Goal: Transaction & Acquisition: Purchase product/service

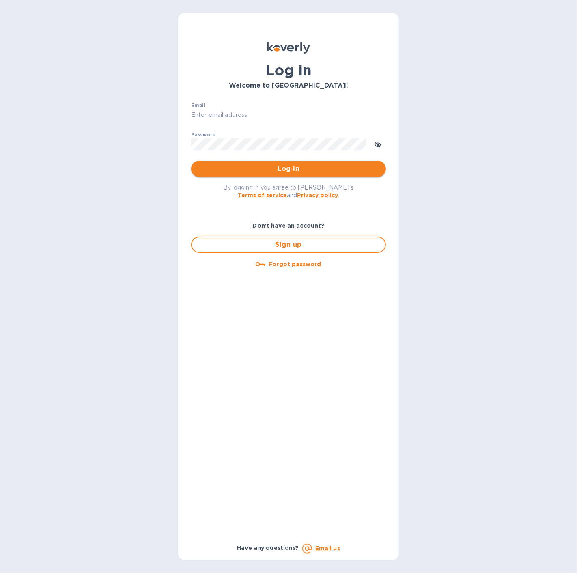
type input "spainwinecollection@gmail.com"
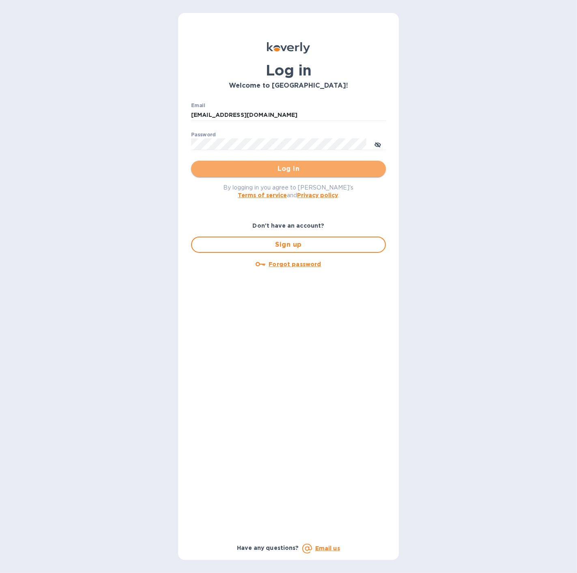
click at [271, 166] on span "Log in" at bounding box center [289, 169] width 182 height 10
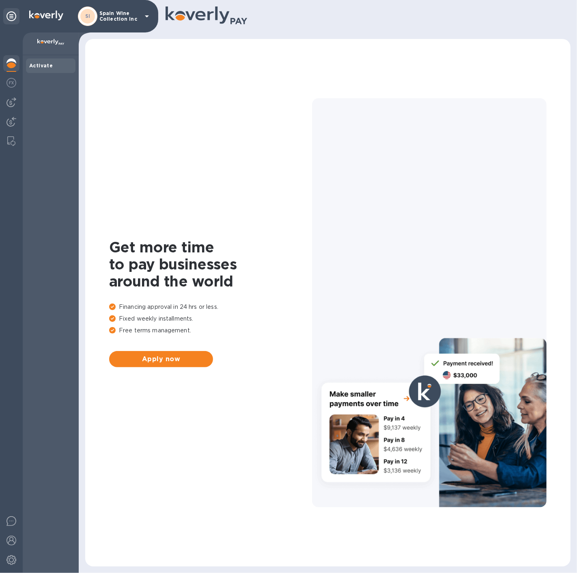
click at [121, 21] on p "Spain Wine Collection Inc" at bounding box center [119, 16] width 41 height 11
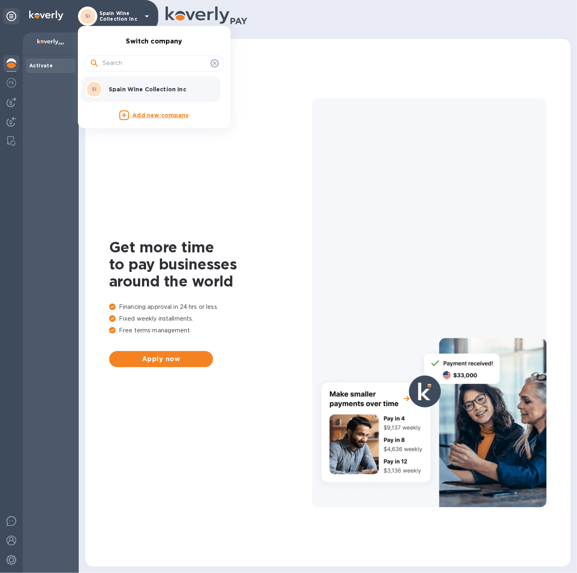
click at [116, 80] on div "SI Spain Wine Collection Inc" at bounding box center [147, 89] width 127 height 19
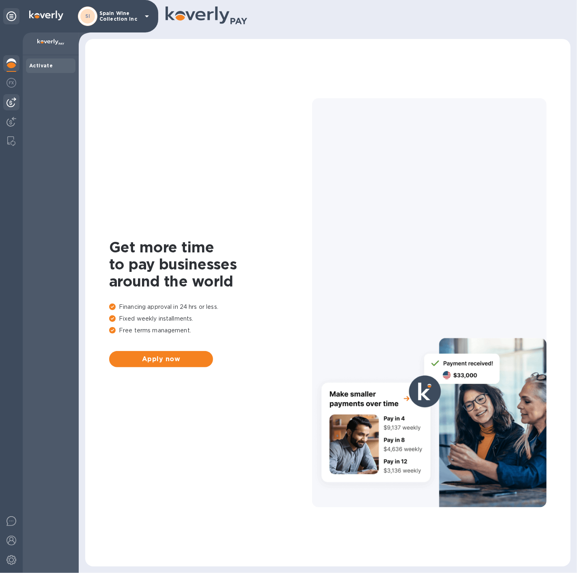
click at [7, 103] on img at bounding box center [11, 102] width 10 height 10
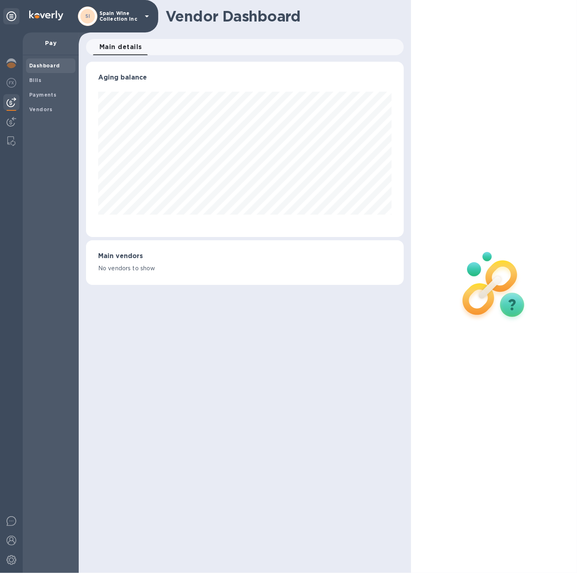
scroll to position [175, 317]
click at [40, 76] on span "Bills" at bounding box center [35, 80] width 12 height 8
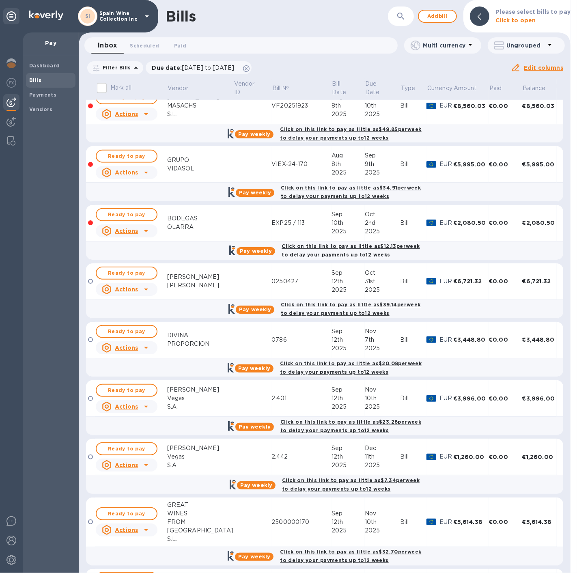
scroll to position [435, 0]
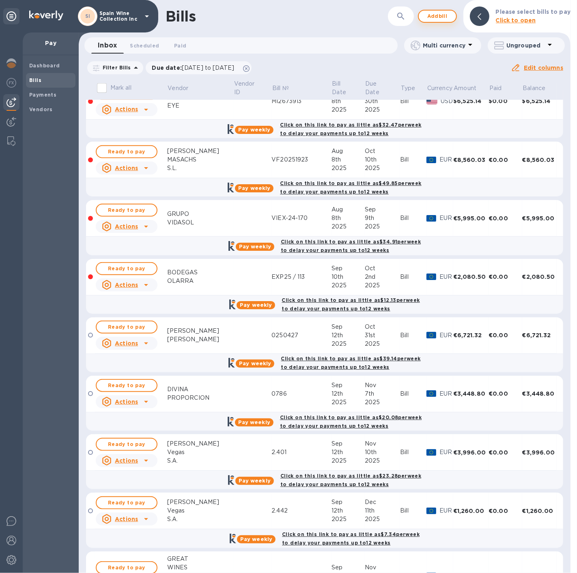
click at [439, 14] on span "Add bill" at bounding box center [437, 16] width 24 height 10
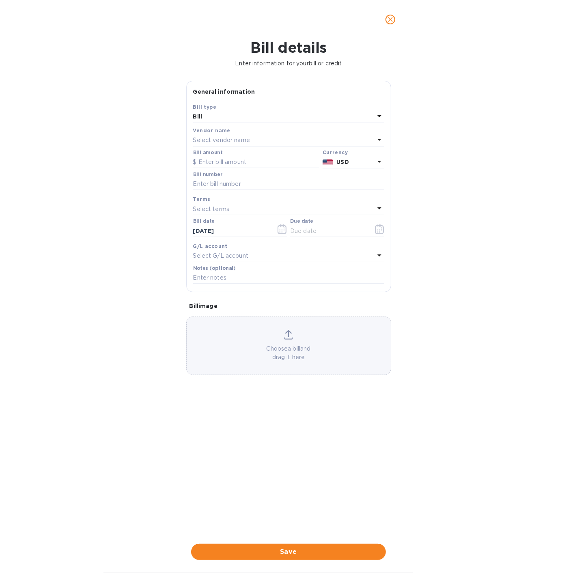
click at [218, 137] on p "Select vendor name" at bounding box center [221, 140] width 57 height 9
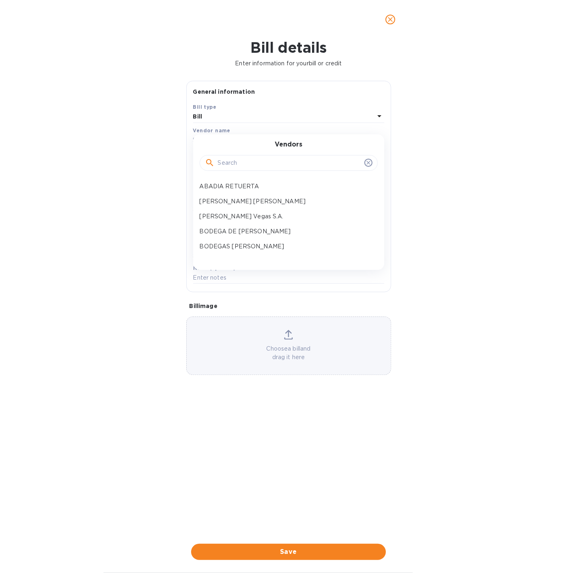
click at [218, 166] on input "text" at bounding box center [289, 163] width 143 height 12
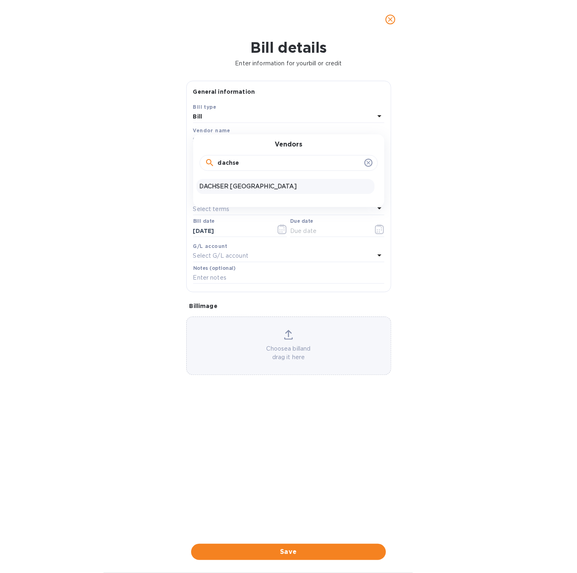
type input "dachse"
click at [218, 186] on p "DACHSER USA" at bounding box center [286, 186] width 172 height 9
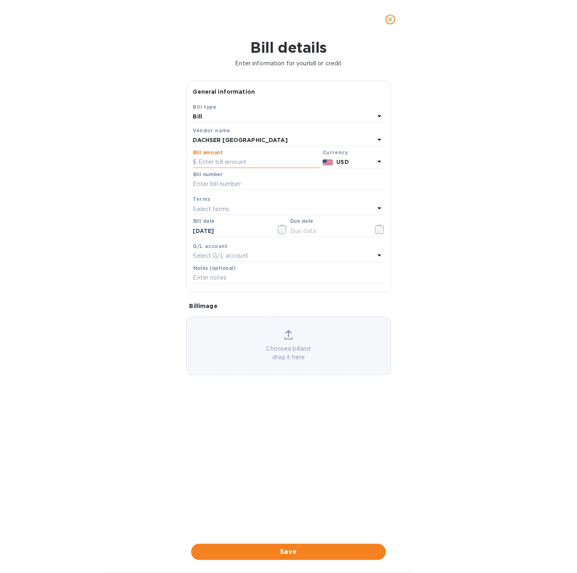
click at [226, 161] on input "text" at bounding box center [256, 162] width 126 height 12
type input "5,485.69"
click at [376, 230] on icon "button" at bounding box center [379, 229] width 9 height 10
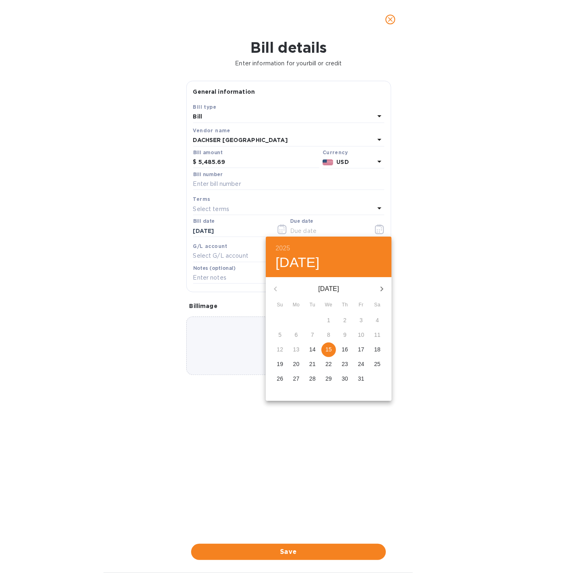
click at [328, 351] on p "15" at bounding box center [328, 349] width 6 height 8
type input "10/15/2025"
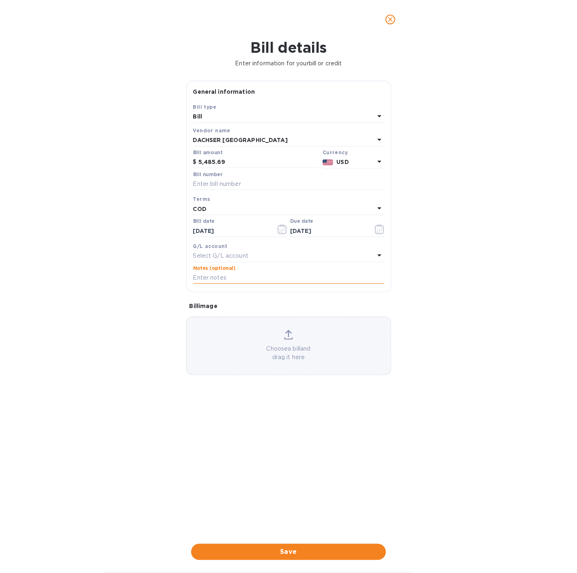
click at [217, 276] on input "text" at bounding box center [288, 278] width 191 height 12
click at [219, 183] on input "text" at bounding box center [288, 184] width 191 height 12
paste input "3132890185"
type input "3132890185"
click at [267, 335] on div "Choose a bill and drag it here" at bounding box center [289, 346] width 204 height 32
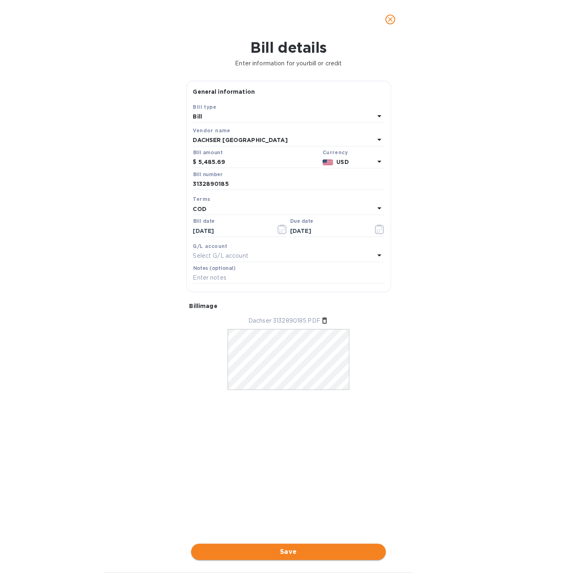
click at [305, 557] on button "Save" at bounding box center [288, 552] width 195 height 16
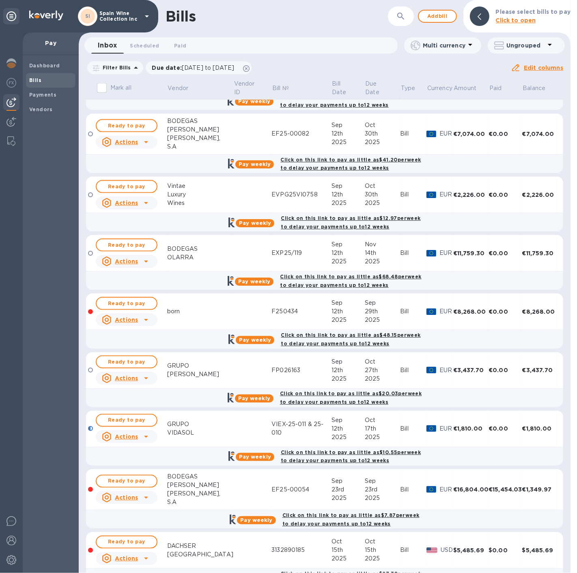
scroll to position [1019, 0]
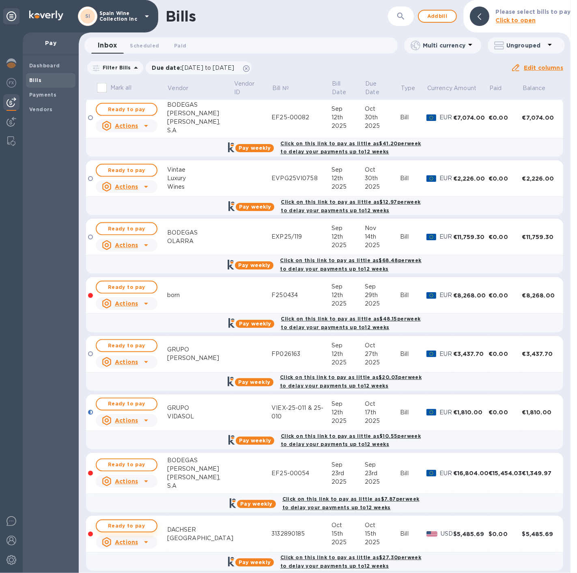
click at [131, 521] on span "Ready to pay" at bounding box center [126, 526] width 47 height 10
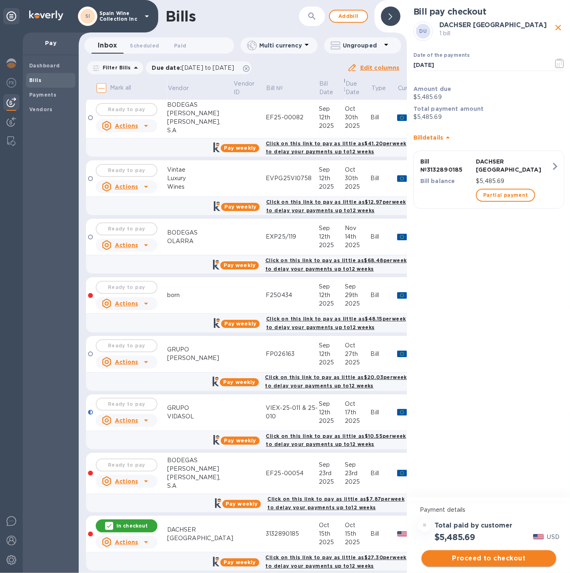
click at [497, 560] on span "Proceed to checkout" at bounding box center [489, 558] width 122 height 10
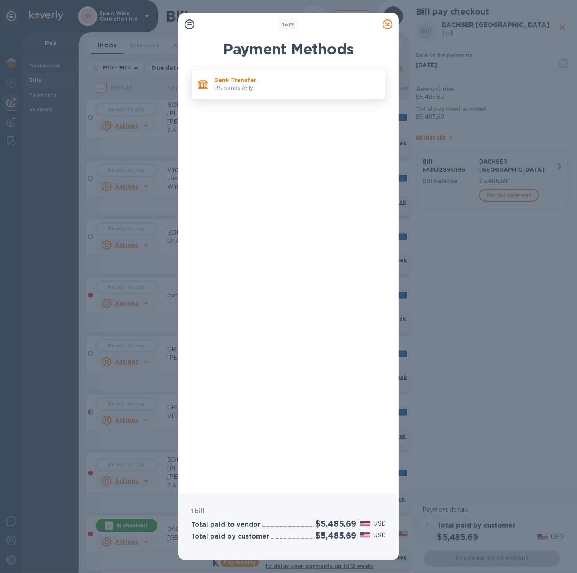
click at [276, 93] on div "Bank Transfer US banks only." at bounding box center [296, 84] width 171 height 23
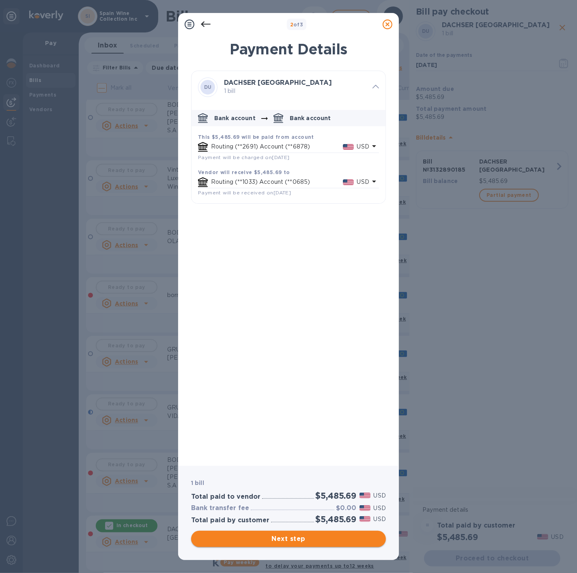
click at [283, 540] on span "Next step" at bounding box center [289, 539] width 182 height 10
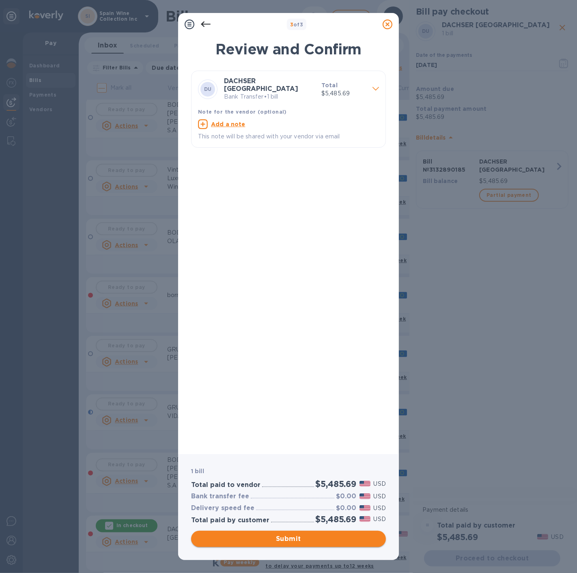
click at [291, 541] on span "Submit" at bounding box center [289, 539] width 182 height 10
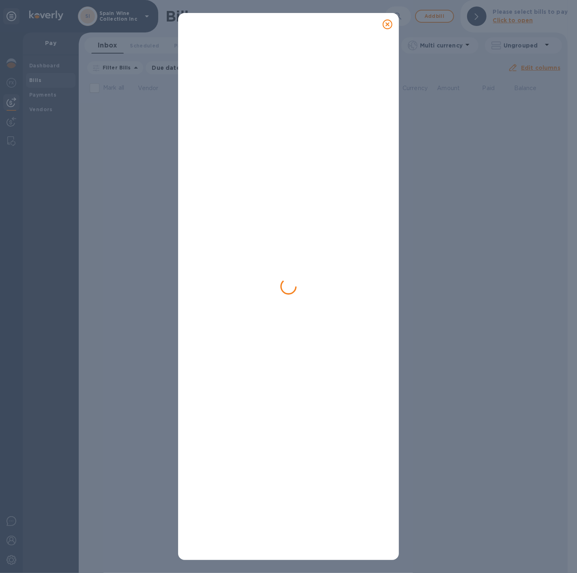
scroll to position [0, 0]
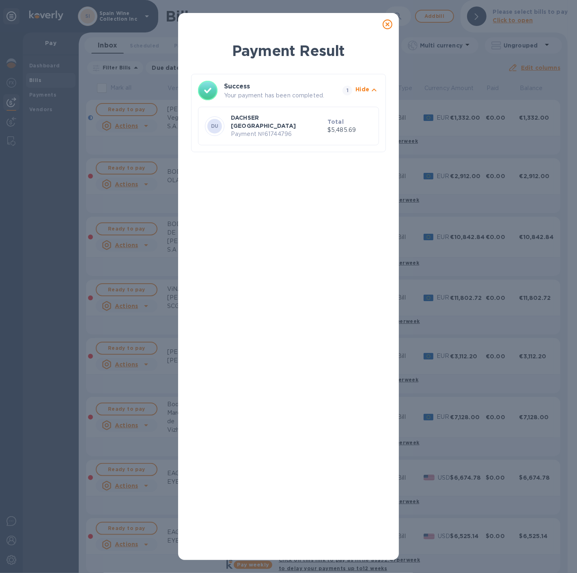
click at [291, 130] on p "Payment № 61744796" at bounding box center [277, 134] width 93 height 9
click at [390, 23] on icon at bounding box center [388, 24] width 10 height 10
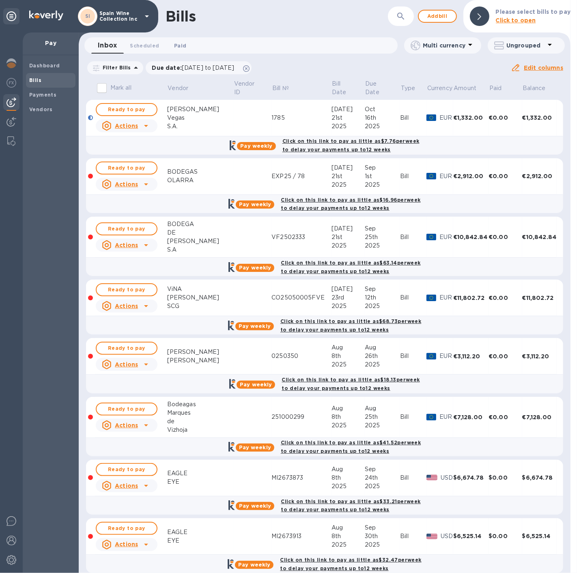
click at [172, 45] on span "Paid 0" at bounding box center [180, 45] width 16 height 9
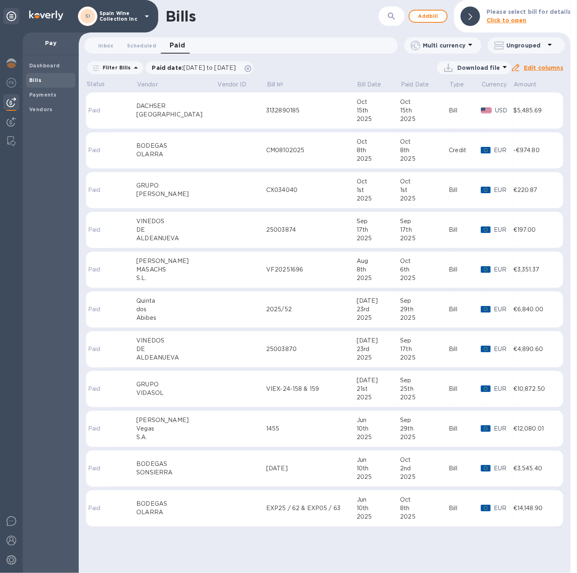
click at [217, 108] on td at bounding box center [241, 111] width 49 height 37
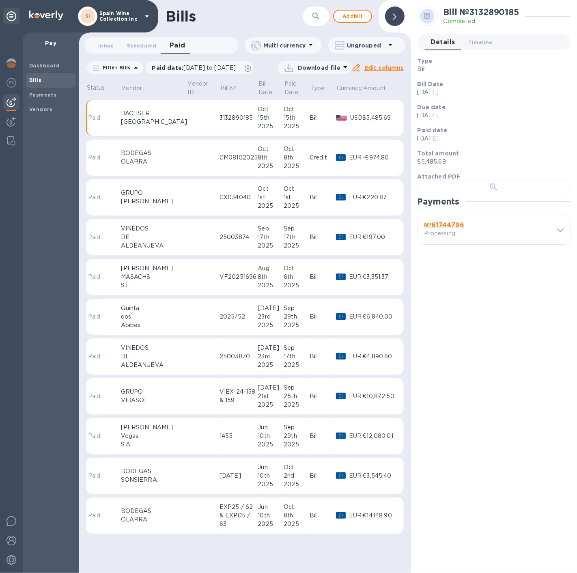
click at [535, 193] on div at bounding box center [493, 187] width 153 height 13
click at [37, 79] on b "Bills" at bounding box center [35, 80] width 12 height 6
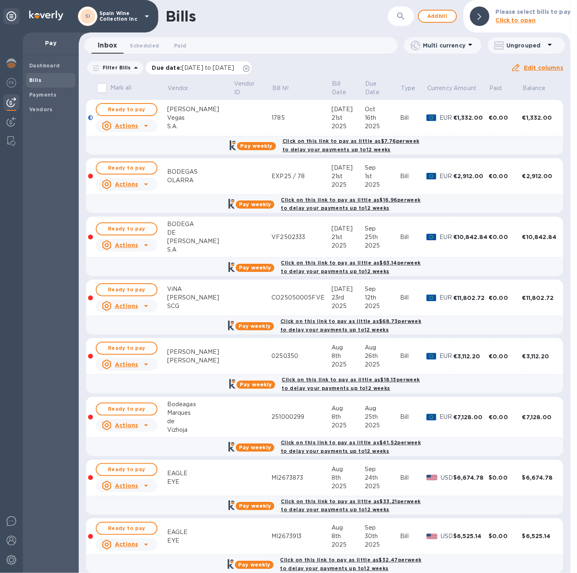
click at [250, 69] on icon at bounding box center [246, 68] width 6 height 6
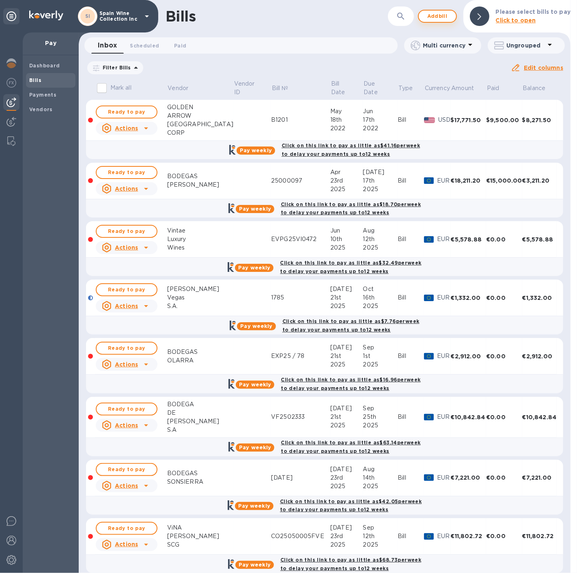
click at [430, 20] on span "Add bill" at bounding box center [437, 16] width 24 height 10
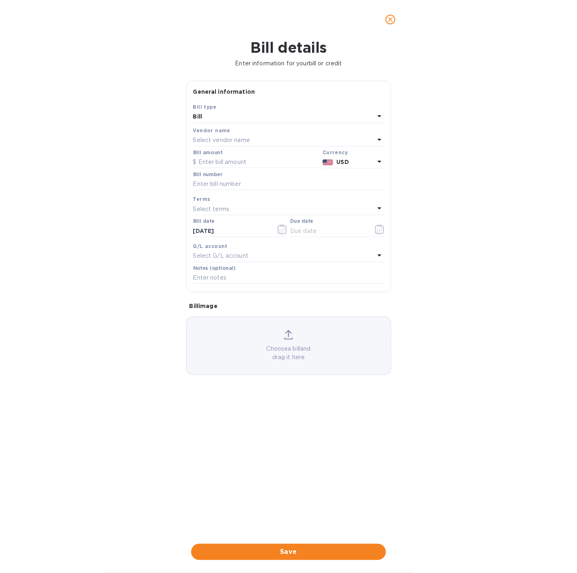
click at [368, 114] on div "Bill" at bounding box center [283, 116] width 181 height 11
click at [217, 148] on p "Credit" at bounding box center [286, 150] width 172 height 9
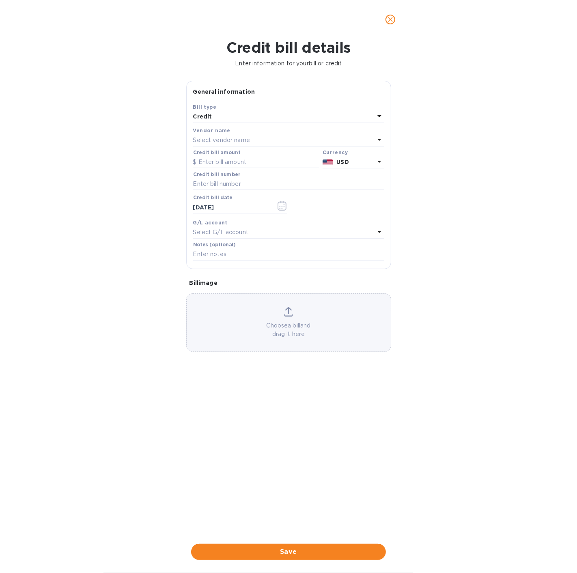
click at [255, 139] on div "Select vendor name" at bounding box center [283, 140] width 181 height 11
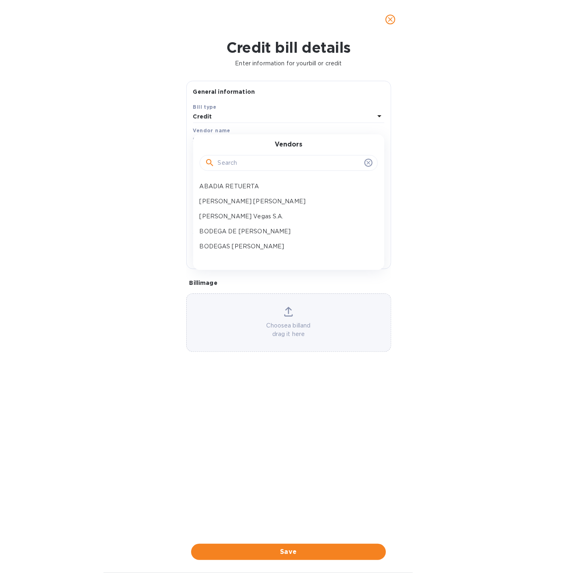
click at [235, 165] on input "text" at bounding box center [289, 163] width 143 height 12
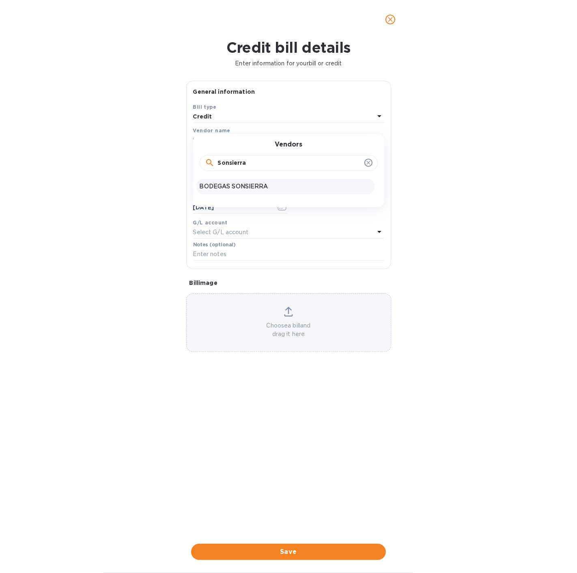
type input "Sonsierra"
click at [258, 191] on div "BODEGAS SONSIERRA" at bounding box center [285, 186] width 178 height 15
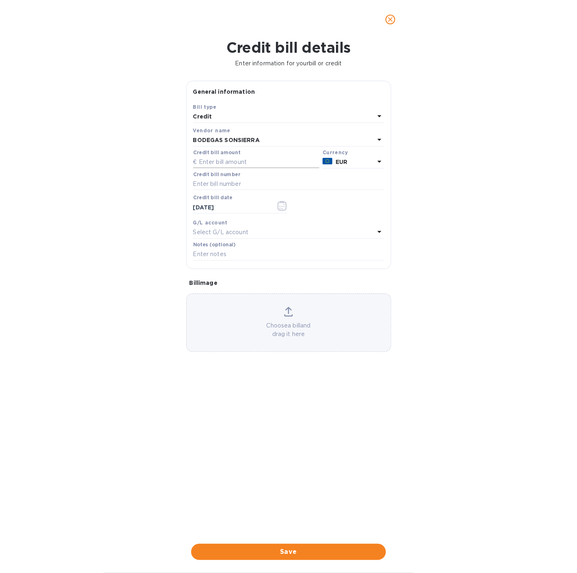
click at [229, 164] on input "text" at bounding box center [256, 162] width 126 height 12
type input "2,920"
click at [236, 253] on input "text" at bounding box center [288, 254] width 191 height 12
type input "A"
click at [258, 257] on input "Credti Approved" at bounding box center [288, 254] width 191 height 12
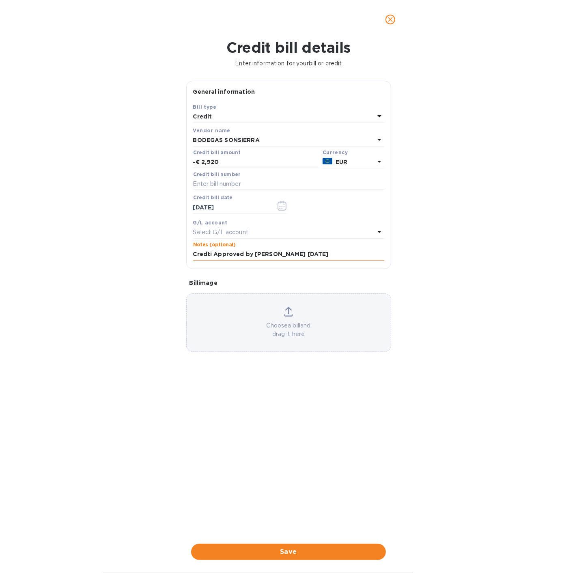
click at [209, 252] on input "Credti Approved by Pilar 10/02/2025" at bounding box center [288, 254] width 191 height 12
type input "Credit Approved by Pilar 10/02/2025"
click at [280, 204] on icon "button" at bounding box center [282, 206] width 9 height 10
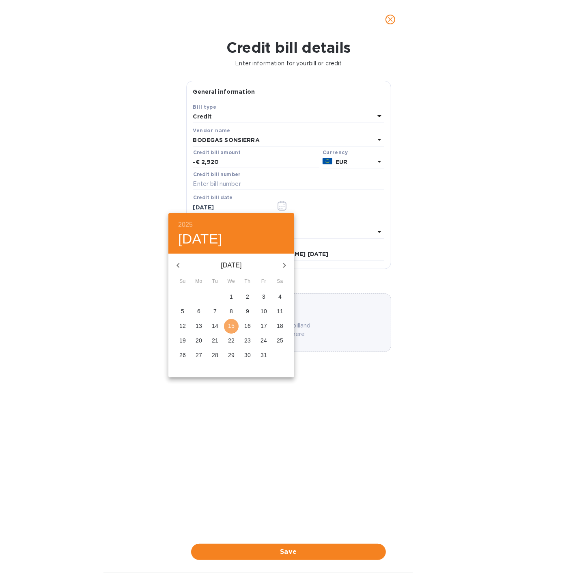
click at [232, 323] on p "15" at bounding box center [231, 326] width 6 height 8
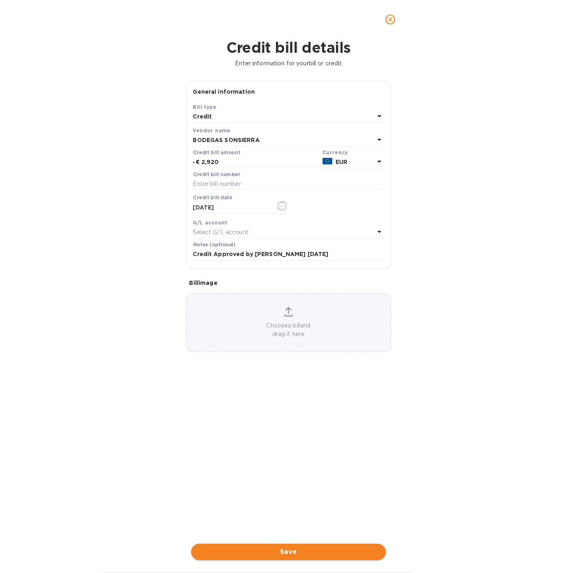
click at [287, 550] on span "Save" at bounding box center [289, 552] width 182 height 10
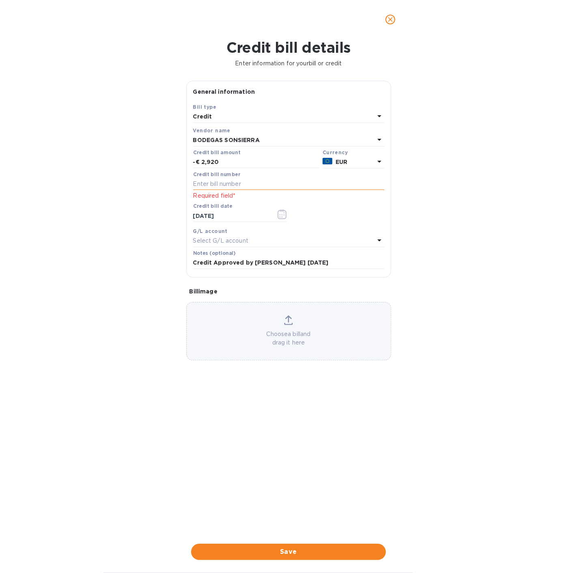
click at [224, 186] on input "text" at bounding box center [288, 184] width 191 height 12
click at [226, 179] on input "text" at bounding box center [288, 184] width 191 height 12
type input "Part bc 1&2"
click at [290, 551] on span "Save" at bounding box center [289, 552] width 182 height 10
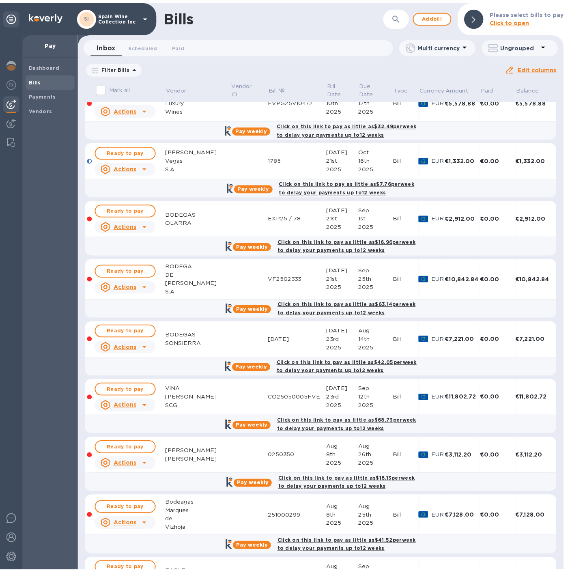
scroll to position [150, 0]
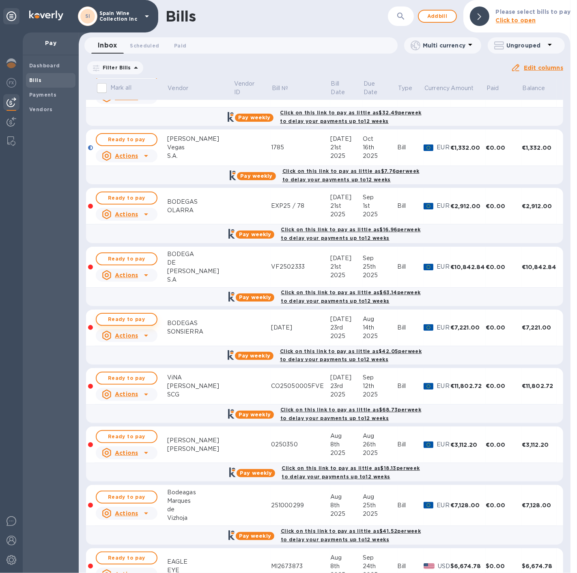
click at [114, 318] on span "Ready to pay" at bounding box center [126, 319] width 47 height 10
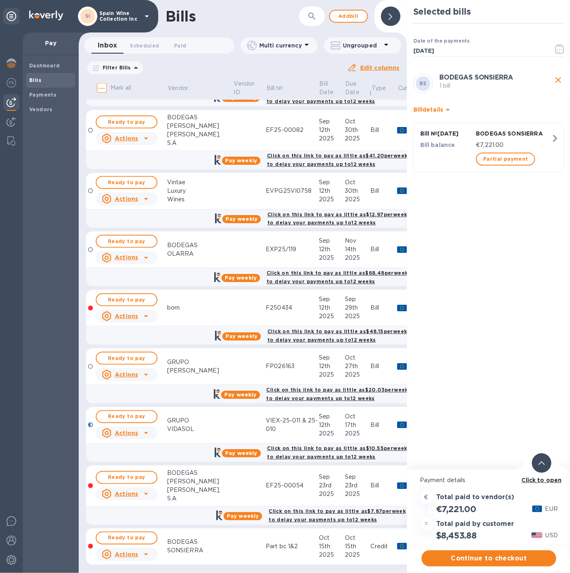
scroll to position [6, 0]
click at [122, 532] on button "Ready to pay" at bounding box center [127, 538] width 62 height 13
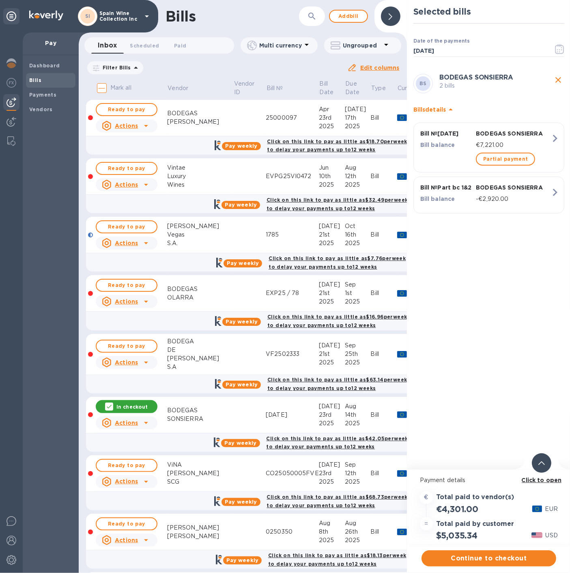
scroll to position [75, 0]
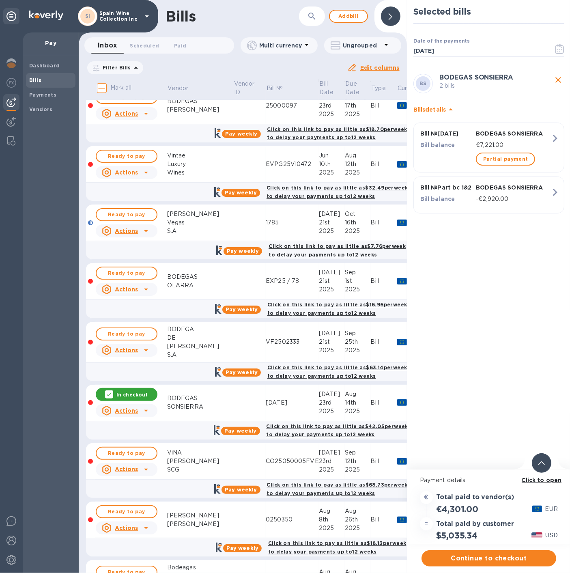
click at [386, 11] on div at bounding box center [390, 15] width 19 height 19
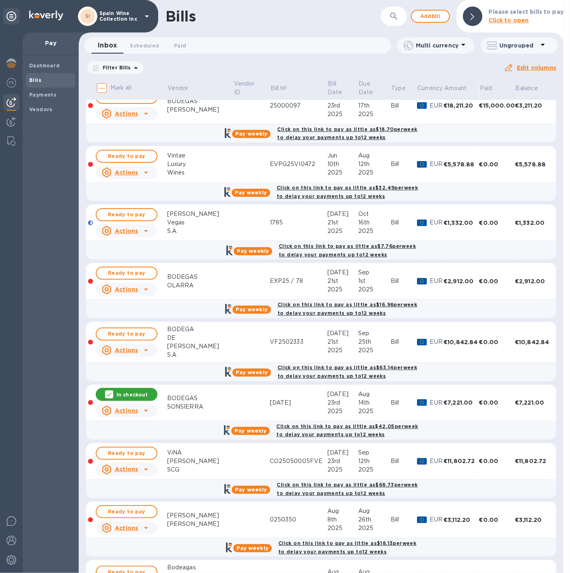
scroll to position [0, 0]
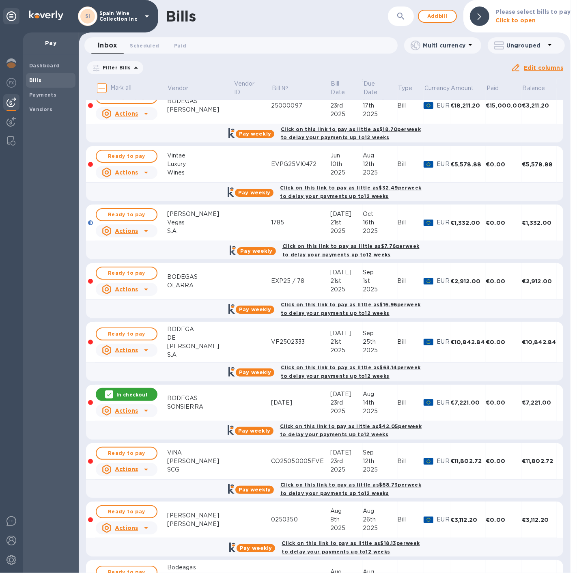
click at [135, 391] on p "In checkout" at bounding box center [131, 394] width 31 height 7
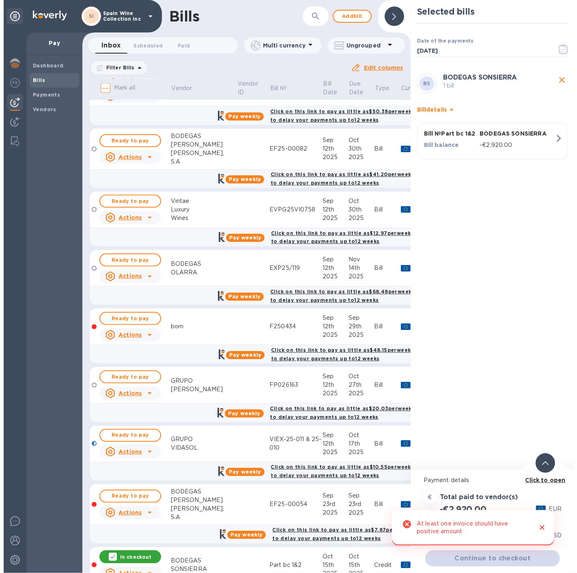
scroll to position [1245, 0]
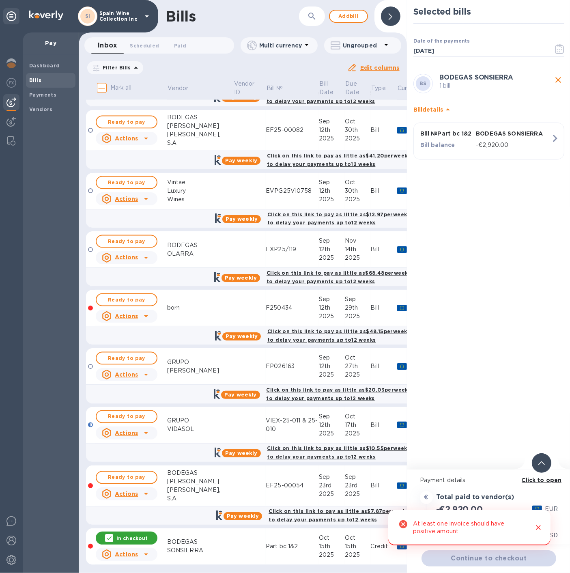
click at [129, 535] on p "In checkout" at bounding box center [131, 538] width 31 height 7
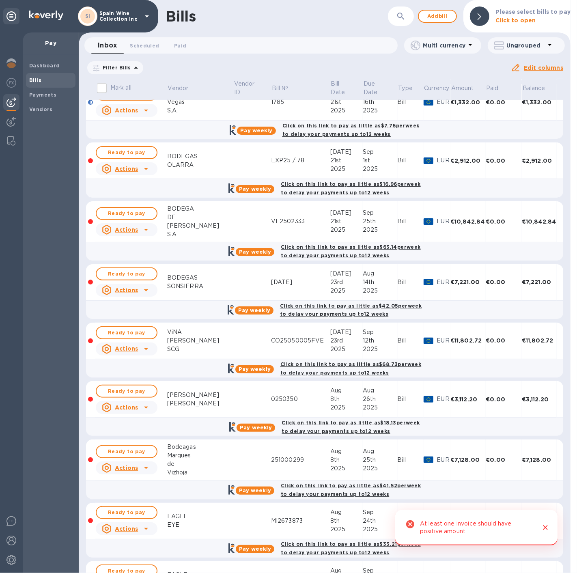
scroll to position [186, 0]
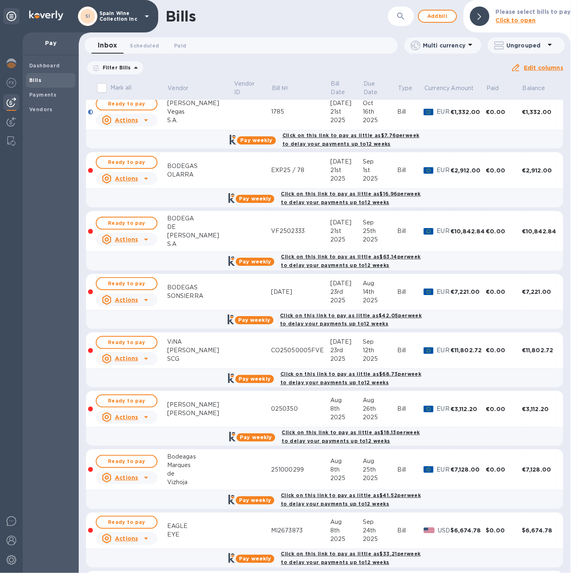
click at [132, 297] on u "Actions" at bounding box center [126, 300] width 23 height 6
click at [188, 290] on div at bounding box center [288, 286] width 577 height 573
click at [242, 291] on td at bounding box center [252, 292] width 38 height 37
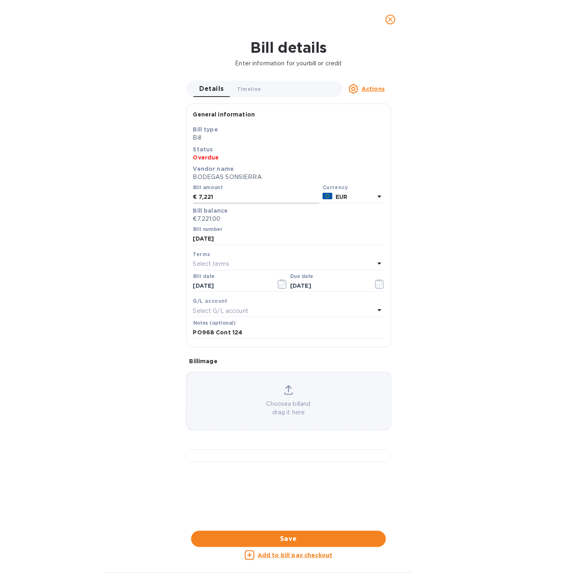
click at [221, 198] on input "7,221" at bounding box center [259, 197] width 121 height 12
type input "7,221.90"
click at [139, 275] on div "Bill details Enter information for your bill or credit Details 0 Timeline 0 Act…" at bounding box center [288, 306] width 577 height 534
click at [221, 216] on p "€7,221.00" at bounding box center [288, 219] width 191 height 9
click at [285, 540] on span "Save" at bounding box center [289, 539] width 182 height 10
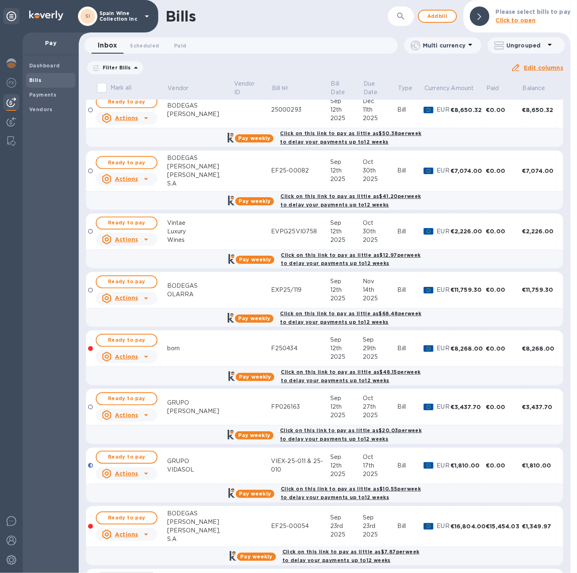
scroll to position [1238, 0]
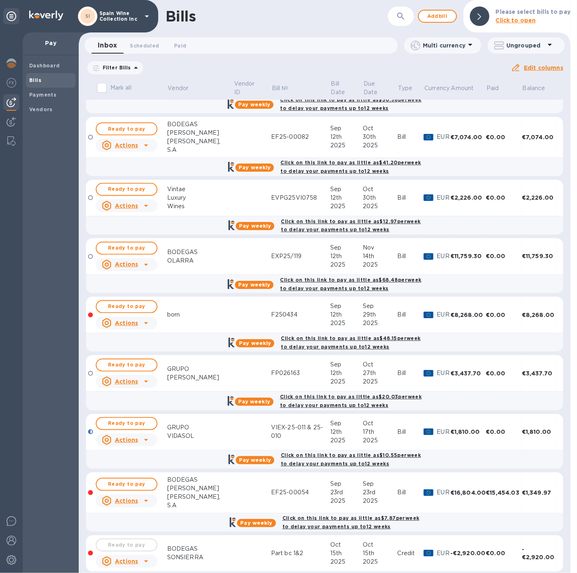
click at [138, 537] on div "Ready to pay" at bounding box center [126, 545] width 65 height 16
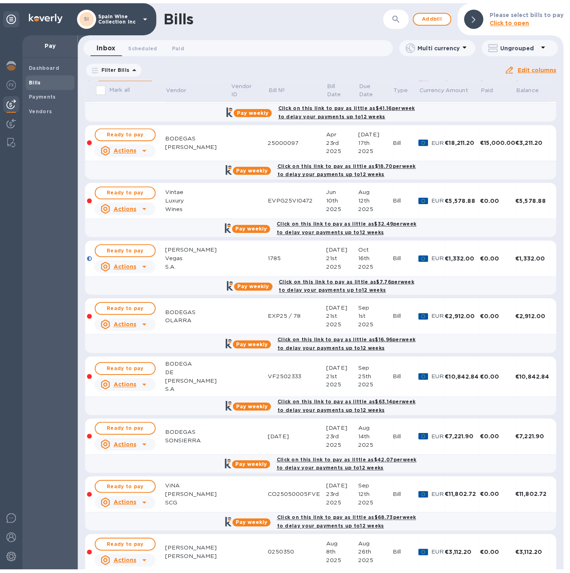
scroll to position [36, 0]
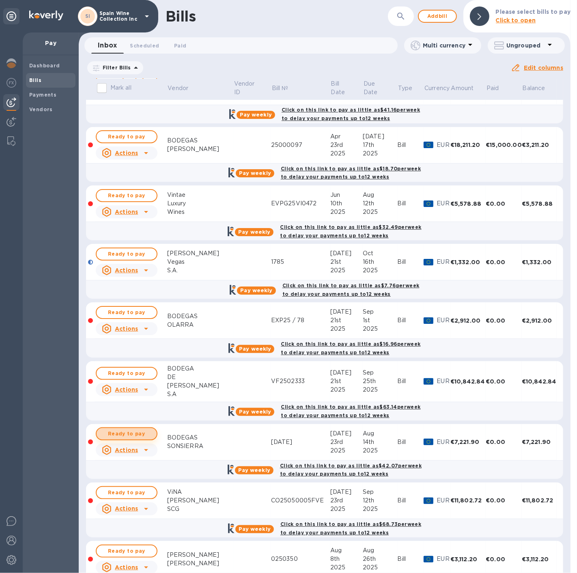
click at [144, 432] on span "Ready to pay" at bounding box center [126, 434] width 47 height 10
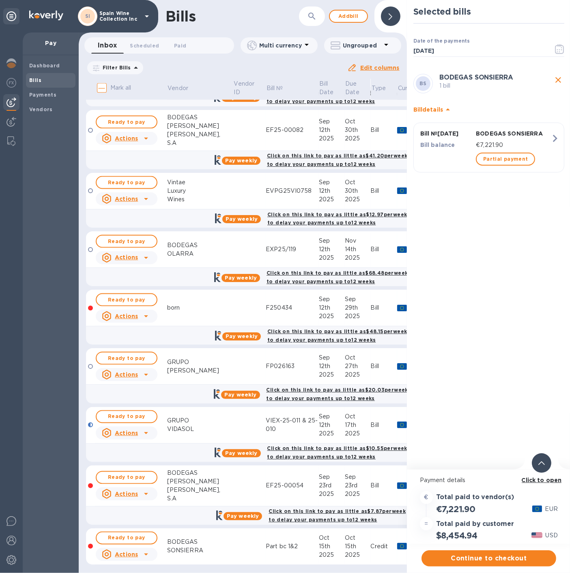
scroll to position [6, 0]
click at [123, 533] on span "Ready to pay" at bounding box center [126, 538] width 47 height 10
click at [480, 553] on span "Continue to checkout" at bounding box center [489, 558] width 122 height 10
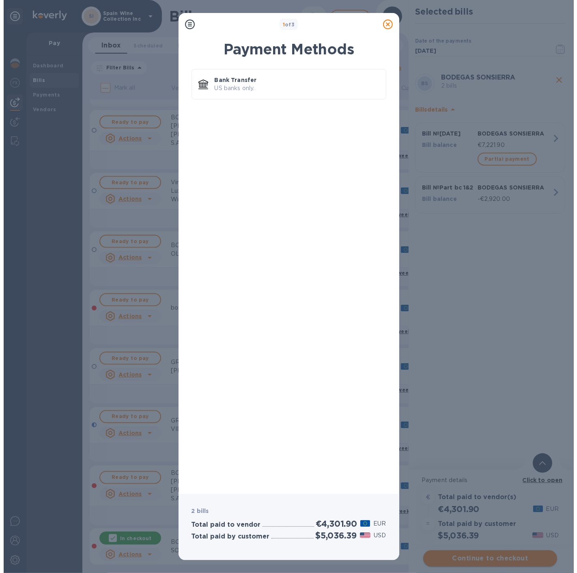
scroll to position [0, 0]
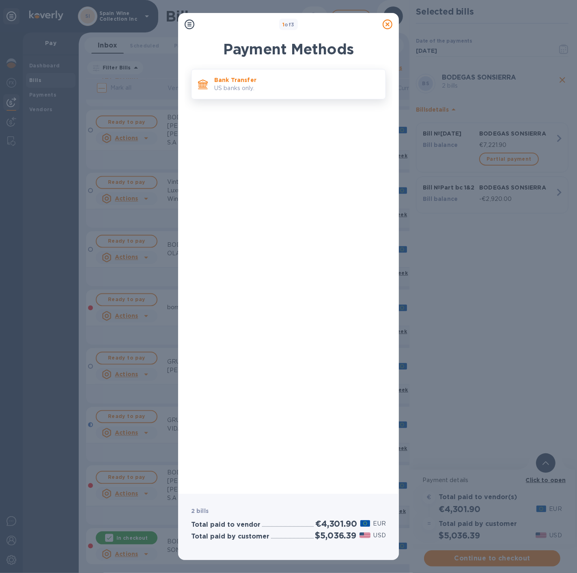
click at [262, 82] on p "Bank Transfer" at bounding box center [296, 80] width 165 height 8
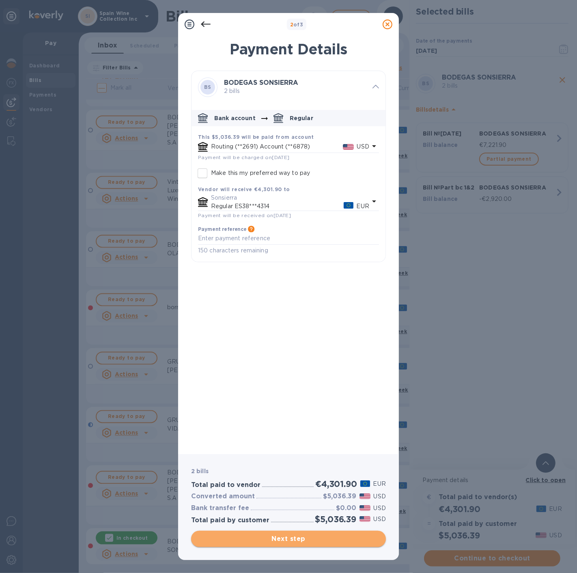
click at [293, 540] on span "Next step" at bounding box center [289, 539] width 182 height 10
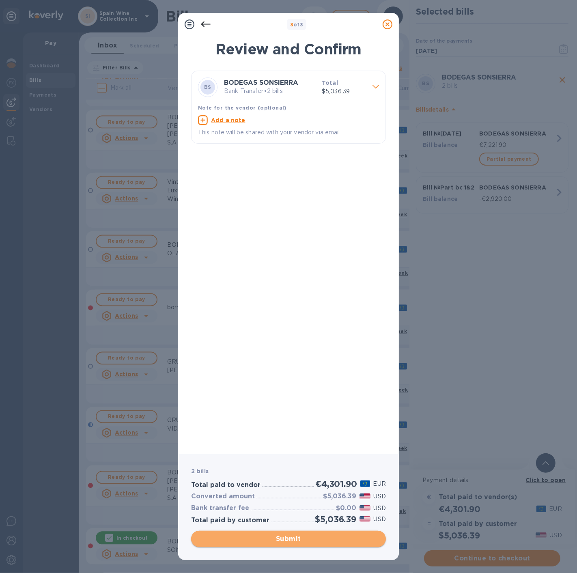
click at [299, 542] on span "Submit" at bounding box center [289, 539] width 182 height 10
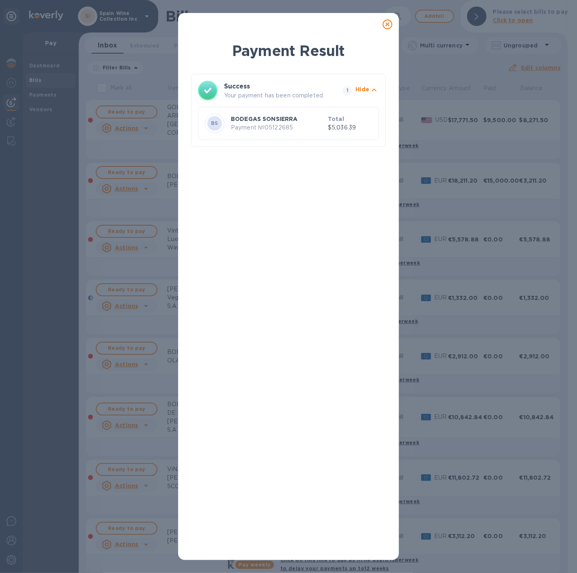
click at [162, 159] on div "Payment Result Success Your payment has been completed. 1 Hide BS BODEGAS SONSI…" at bounding box center [288, 286] width 577 height 573
click at [389, 24] on icon at bounding box center [388, 24] width 10 height 10
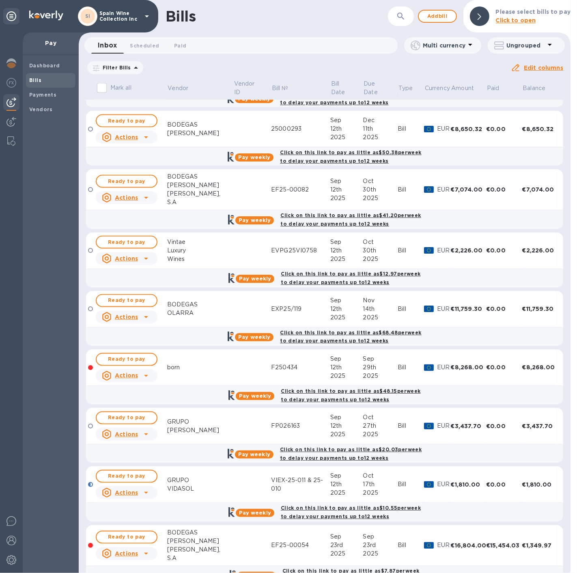
scroll to position [751, 0]
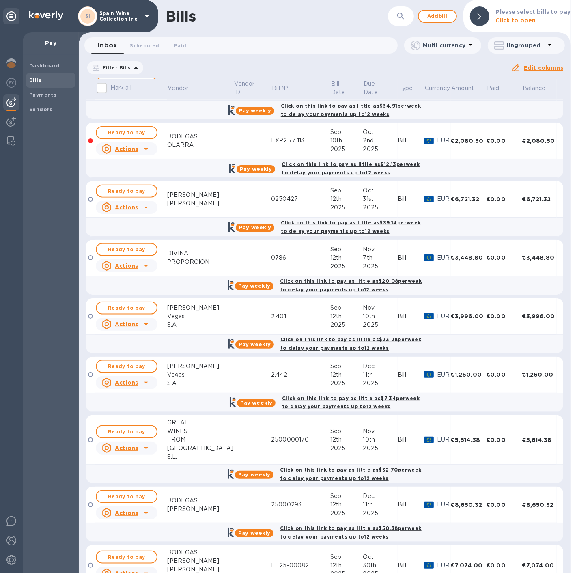
click at [405, 13] on icon "button" at bounding box center [401, 16] width 10 height 10
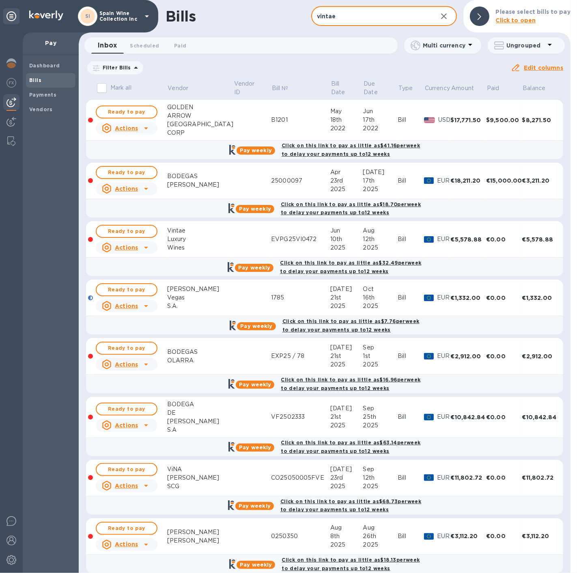
type input "vintae"
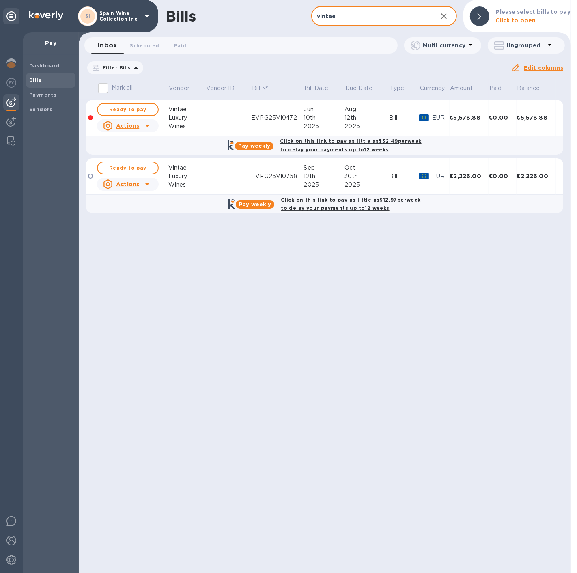
click at [179, 112] on div "Vintae" at bounding box center [186, 109] width 37 height 9
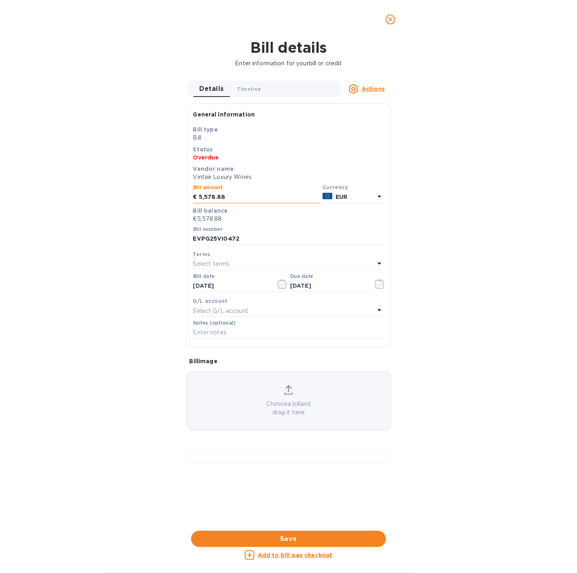
click at [235, 195] on input "5,578.88" at bounding box center [259, 197] width 121 height 12
drag, startPoint x: 204, startPoint y: 195, endPoint x: 210, endPoint y: 194, distance: 5.3
click at [205, 195] on input "5,578.88" at bounding box center [259, 197] width 121 height 12
type input "5,732.01"
click at [294, 534] on span "Save" at bounding box center [289, 539] width 182 height 10
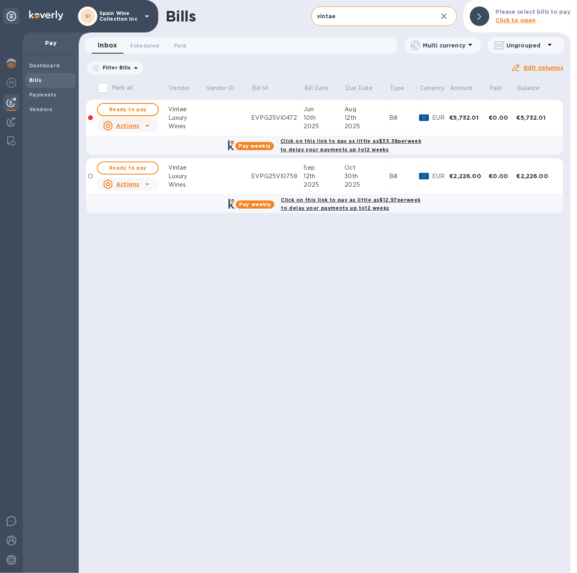
click at [132, 113] on span "Ready to pay" at bounding box center [127, 110] width 47 height 10
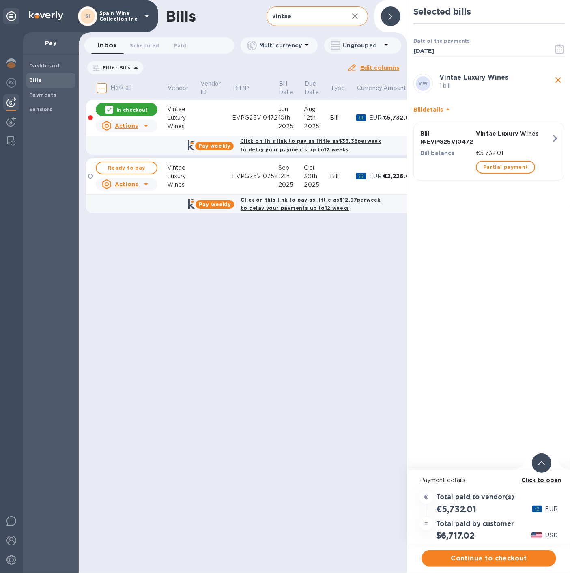
click at [480, 560] on span "Continue to checkout" at bounding box center [489, 558] width 122 height 10
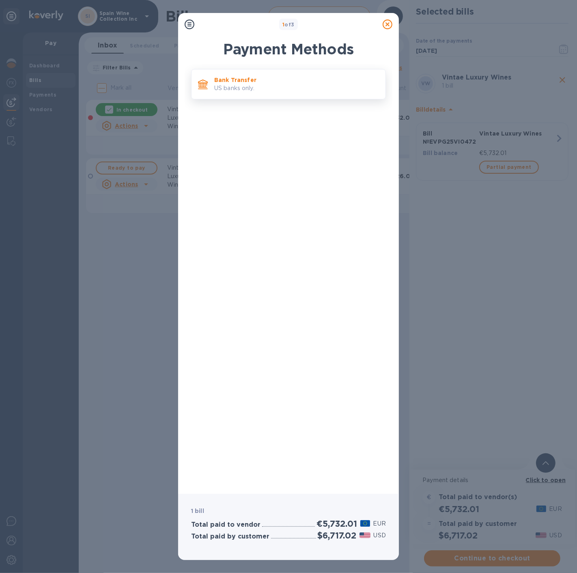
click at [282, 87] on p "US banks only." at bounding box center [296, 88] width 165 height 9
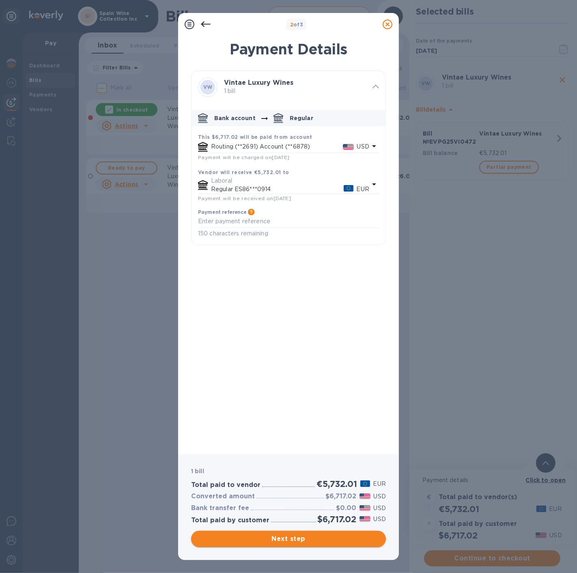
click at [279, 535] on span "Next step" at bounding box center [289, 539] width 182 height 10
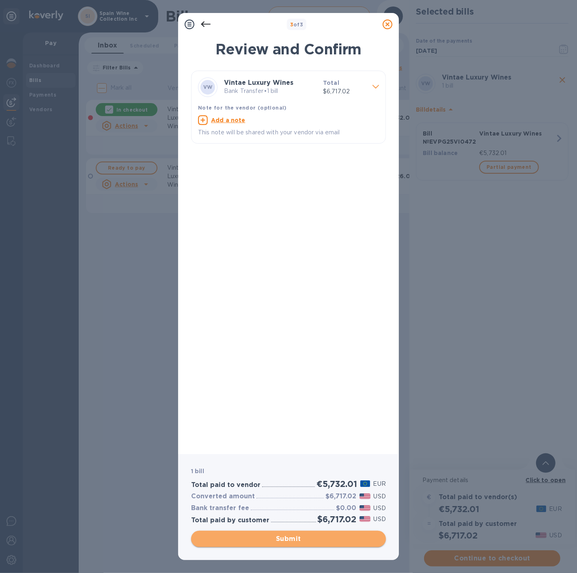
click at [297, 544] on button "Submit" at bounding box center [288, 539] width 195 height 16
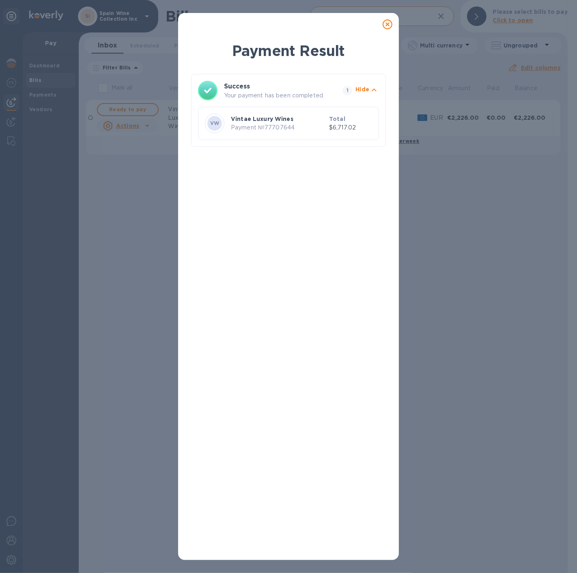
click at [299, 122] on p "Vintae Luxury Wines" at bounding box center [278, 119] width 95 height 8
click at [383, 23] on icon at bounding box center [388, 24] width 10 height 10
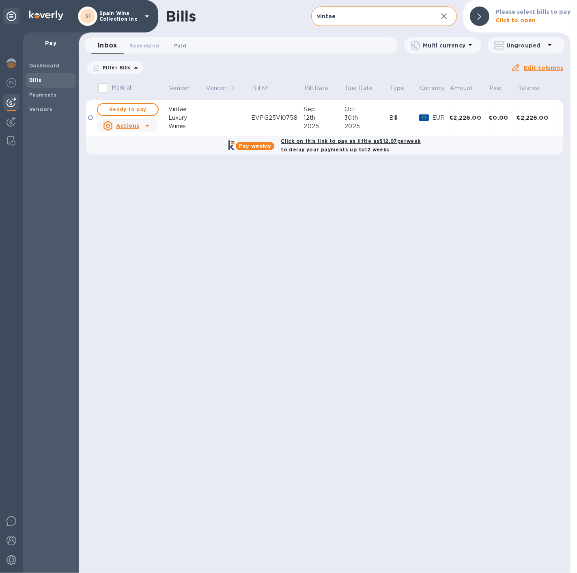
click at [179, 41] on span "Paid 0" at bounding box center [180, 45] width 12 height 9
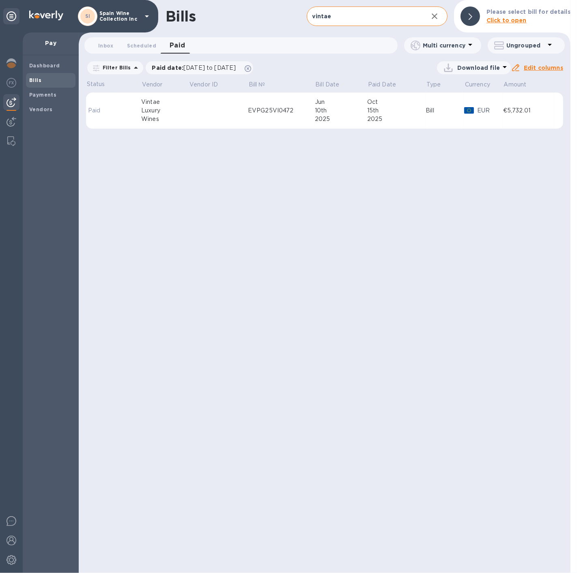
click at [237, 114] on td at bounding box center [218, 111] width 59 height 37
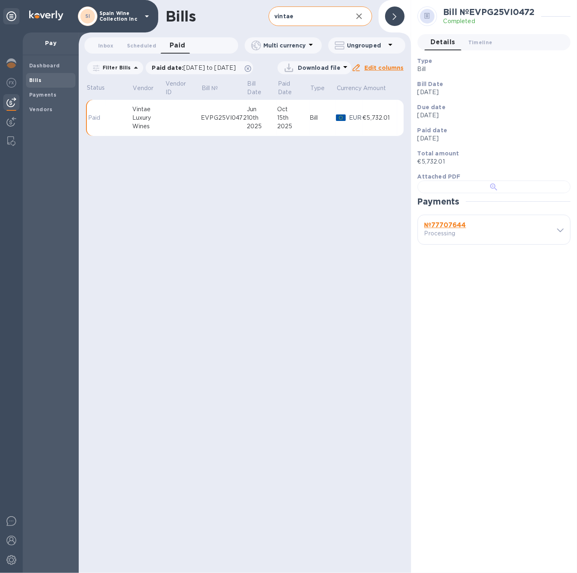
click at [447, 193] on div at bounding box center [493, 187] width 153 height 13
click at [176, 45] on span "Paid 0" at bounding box center [178, 45] width 16 height 11
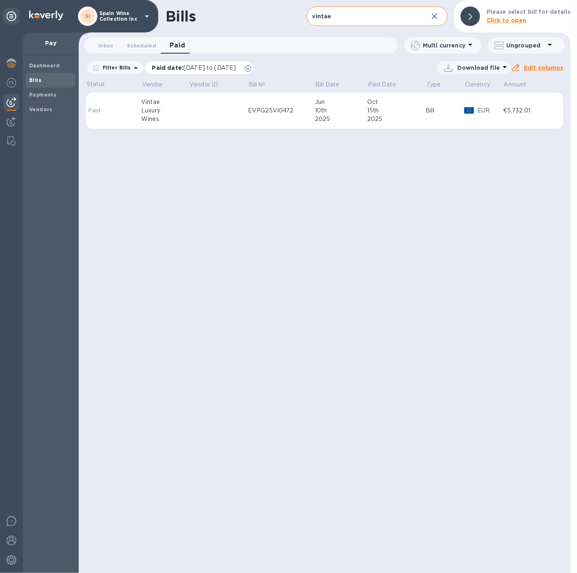
click at [251, 69] on icon at bounding box center [248, 68] width 6 height 6
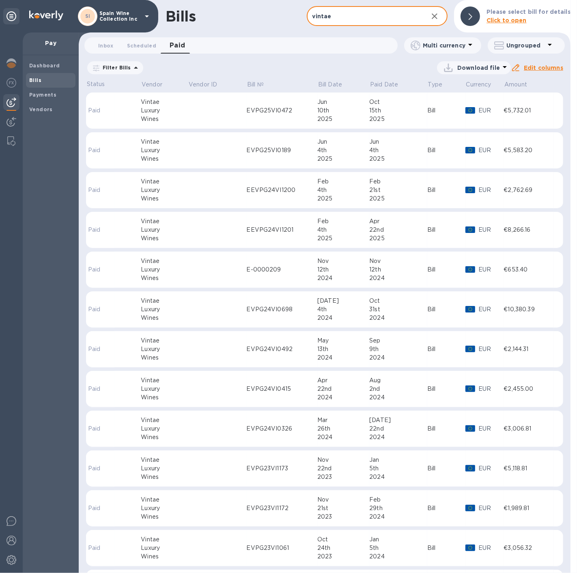
drag, startPoint x: 421, startPoint y: 16, endPoint x: 260, endPoint y: 12, distance: 161.5
click at [260, 12] on div "Bills vintae ​ Add bill Please select bill for details Click to open" at bounding box center [325, 16] width 492 height 32
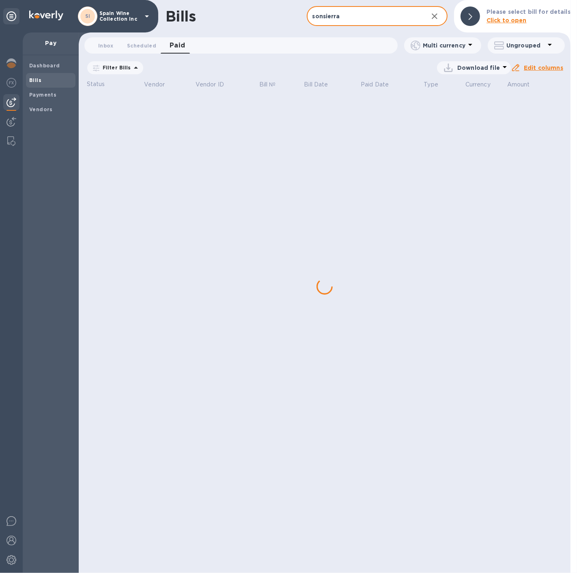
type input "sonsierra"
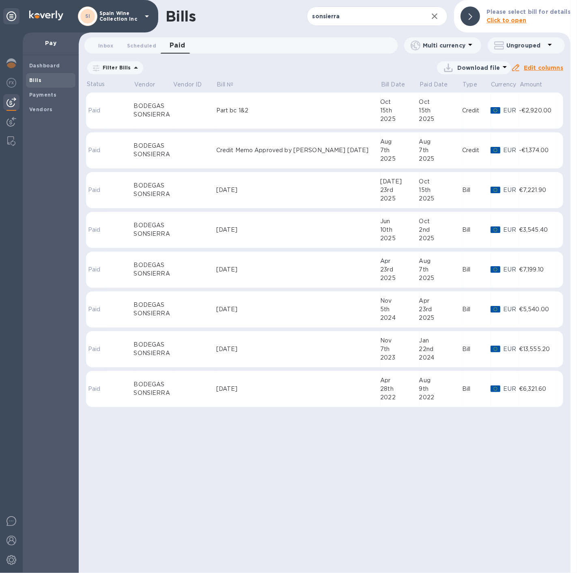
click at [246, 118] on td "Part bc 1&2" at bounding box center [298, 111] width 164 height 37
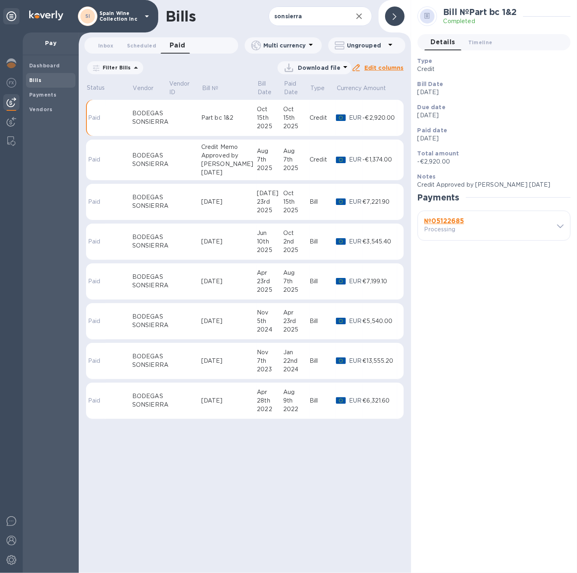
click at [187, 195] on td at bounding box center [184, 202] width 33 height 37
click at [465, 252] on h3 "№ 05122685" at bounding box center [455, 249] width 62 height 8
click at [516, 263] on div "№ 05122685 Processing" at bounding box center [488, 252] width 131 height 19
click at [549, 263] on div "№ 05122685 Processing" at bounding box center [488, 252] width 131 height 19
click at [144, 115] on div "BODEGAS" at bounding box center [150, 113] width 36 height 9
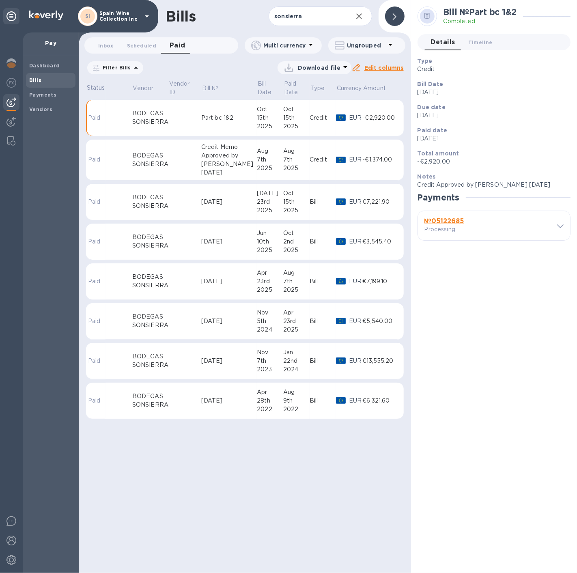
click at [159, 202] on div "SONSIERRA" at bounding box center [150, 206] width 36 height 9
